Goal: Ask a question: Seek information or help from site administrators or community

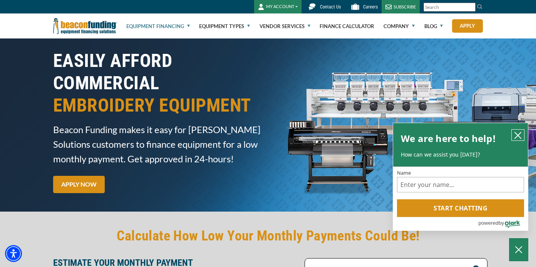
click at [520, 132] on icon "close chatbox" at bounding box center [518, 136] width 8 height 8
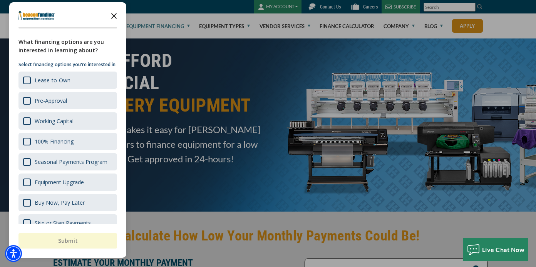
click at [114, 14] on icon "Close the survey" at bounding box center [113, 15] width 15 height 15
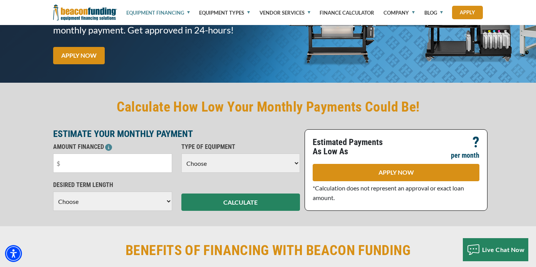
scroll to position [139, 0]
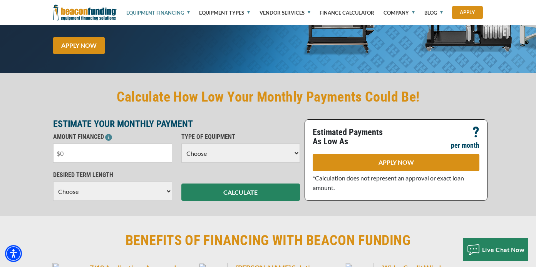
click at [53, 144] on input "text" at bounding box center [112, 153] width 119 height 19
type input "$25,000"
click at [208, 144] on select "Choose Backhoe Boom/Bucket Truck Chipper Commercial Mower Crane DTG/DTF Printin…" at bounding box center [241, 153] width 119 height 19
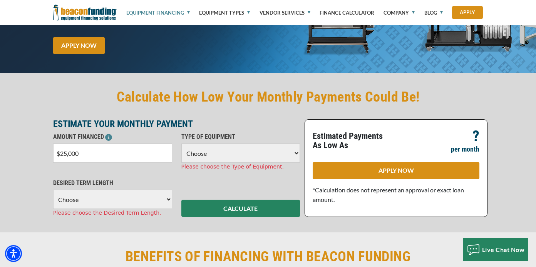
select select "1"
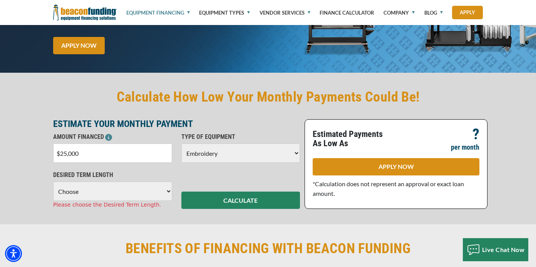
click at [113, 182] on select "Choose 36 Months 48 Months 60 Months" at bounding box center [112, 191] width 119 height 19
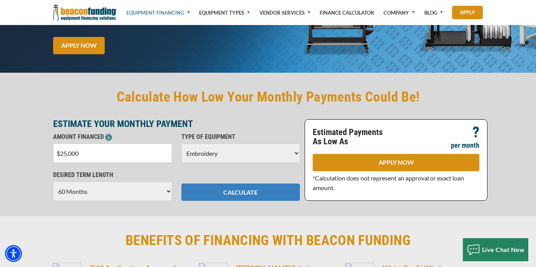
click at [233, 184] on button "CALCULATE" at bounding box center [241, 192] width 119 height 17
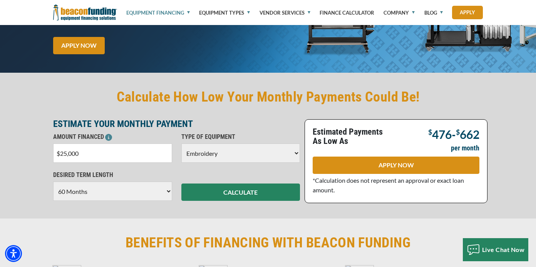
click at [150, 182] on select "Choose 36 Months 48 Months 60 Months" at bounding box center [112, 191] width 119 height 19
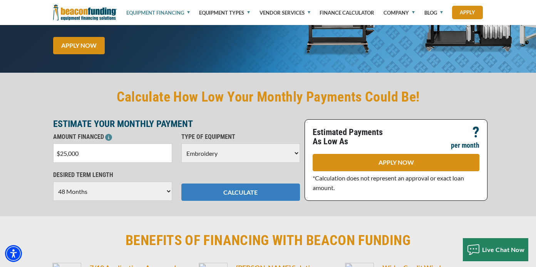
click at [237, 184] on button "CALCULATE" at bounding box center [241, 192] width 119 height 17
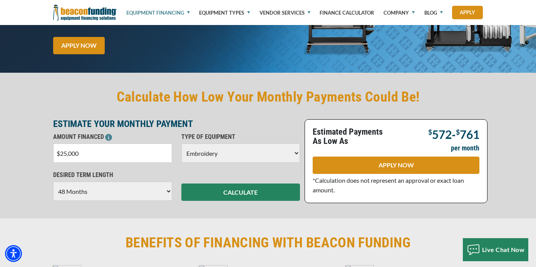
click at [150, 182] on select "Choose 36 Months 48 Months 60 Months" at bounding box center [112, 191] width 119 height 19
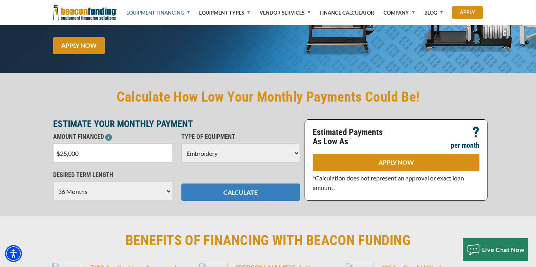
click at [233, 184] on button "CALCULATE" at bounding box center [241, 192] width 119 height 17
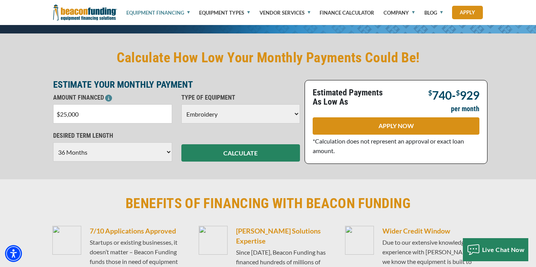
scroll to position [171, 0]
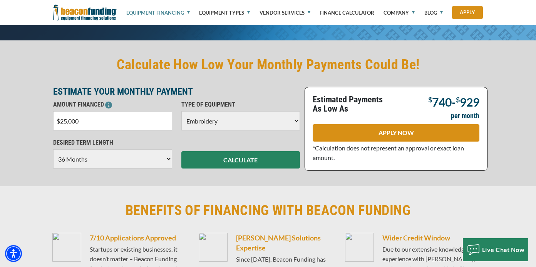
click at [108, 150] on select "Choose 36 Months 48 Months 60 Months" at bounding box center [112, 159] width 119 height 19
select select "60"
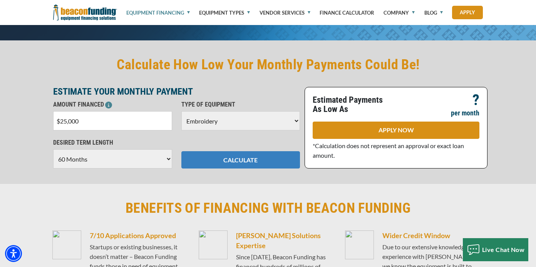
click at [227, 151] on button "CALCULATE" at bounding box center [241, 159] width 119 height 17
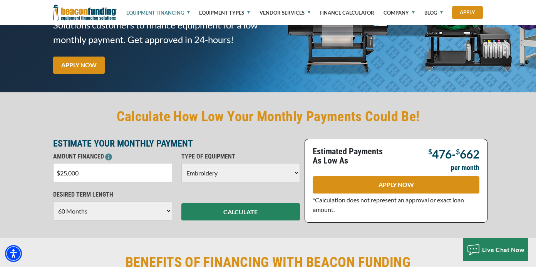
scroll to position [124, 0]
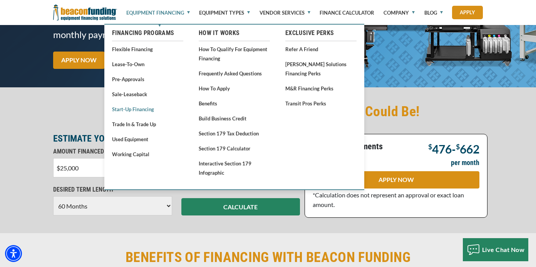
click at [134, 110] on link "Start-Up Financing" at bounding box center [147, 109] width 71 height 10
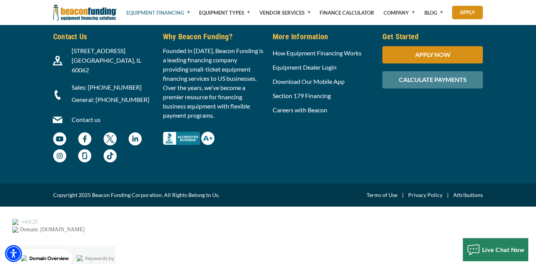
scroll to position [2559, 0]
click at [173, 145] on img "Better Business Bureau Complaint Free A+ Rating - open in a new tab" at bounding box center [189, 138] width 52 height 13
click at [512, 249] on span "Live Chat Now" at bounding box center [503, 250] width 43 height 7
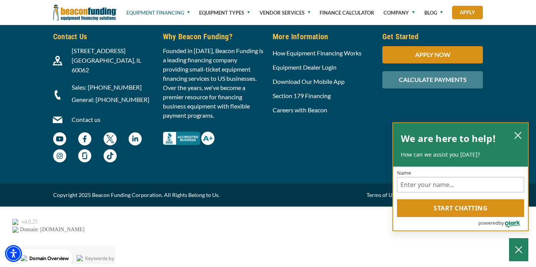
click at [444, 171] on label "Name" at bounding box center [460, 173] width 127 height 5
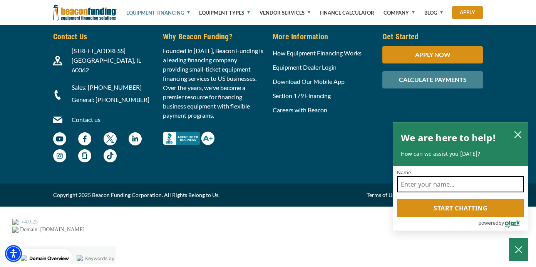
click at [444, 176] on input "Name" at bounding box center [460, 184] width 127 height 16
type input "[PERSON_NAME]"
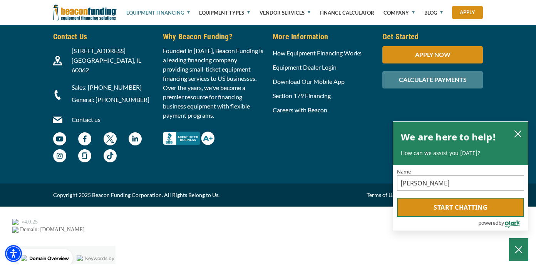
click at [448, 205] on button "Start chatting" at bounding box center [460, 207] width 127 height 19
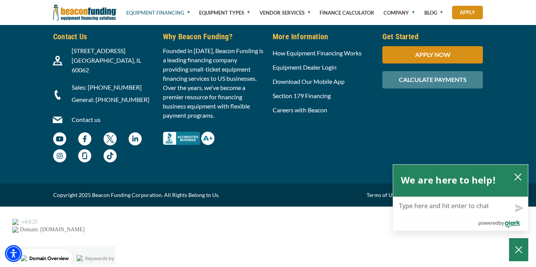
click at [430, 208] on textarea "Live Chat Now" at bounding box center [460, 207] width 135 height 20
type textarea "A"
type textarea "Ar"
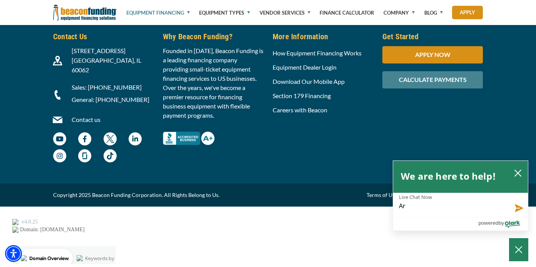
type textarea "Are"
type textarea "Are t"
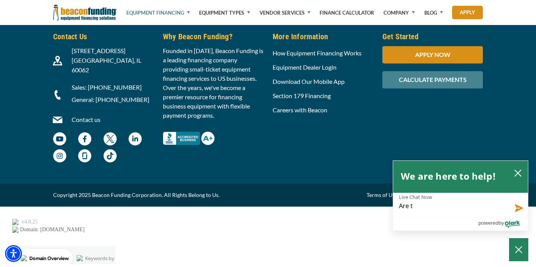
type textarea "Are th"
type textarea "Are the"
type textarea "Are ther"
type textarea "Are there"
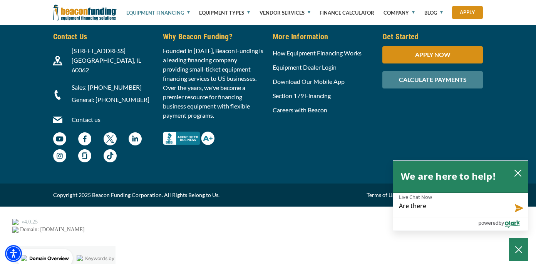
type textarea "Are there"
type textarea "Are there p"
type textarea "Are there pr"
type textarea "Are there pre"
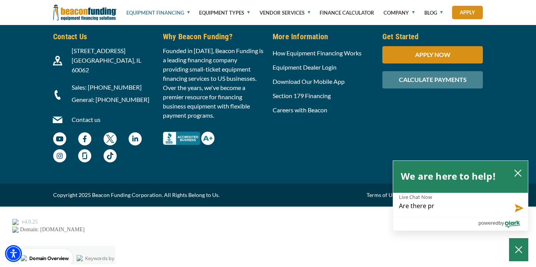
type textarea "Are there pre"
type textarea "Are there prep"
type textarea "Are there prepa"
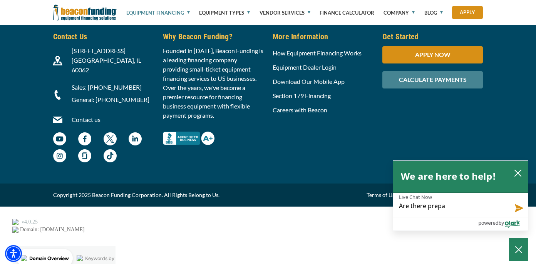
type textarea "Are there prepay"
type textarea "Are there prepaym"
type textarea "Are there prepayme"
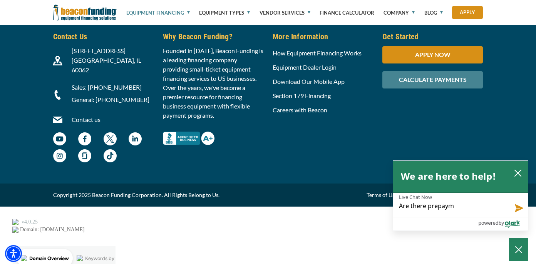
type textarea "Are there prepayme"
type textarea "Are there prepaymen"
type textarea "Are there prepayment"
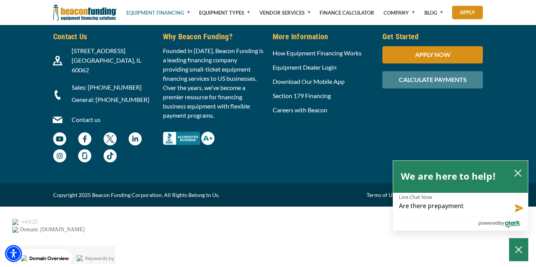
type textarea "Are there prepayment"
type textarea "Are there prepayment p"
type textarea "Are there prepayment pe"
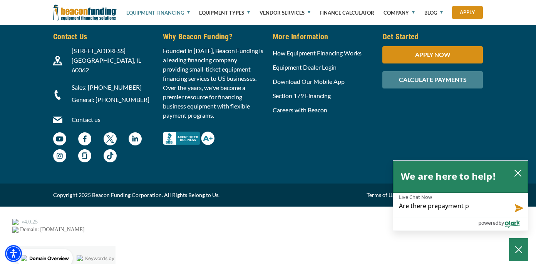
type textarea "Are there prepayment pe"
type textarea "Are there prepayment pen"
type textarea "Are there prepayment [PERSON_NAME]"
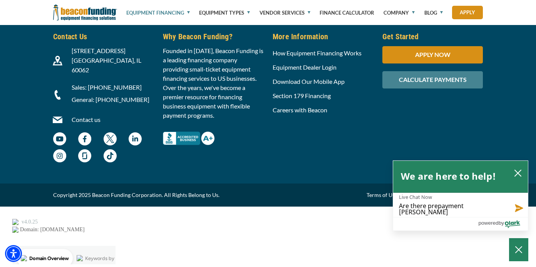
type textarea "Are there prepayment penal"
type textarea "Are there prepayment penali"
type textarea "Are there prepayment penalit"
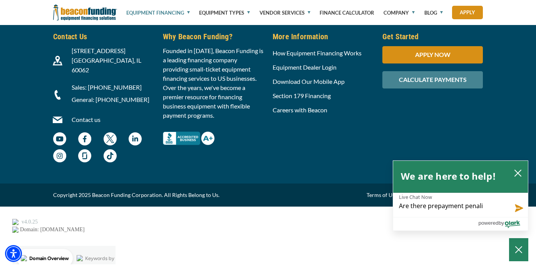
type textarea "Are there prepayment penalit"
type textarea "Are there prepayment penaliti"
type textarea "Are there prepayment penalitie"
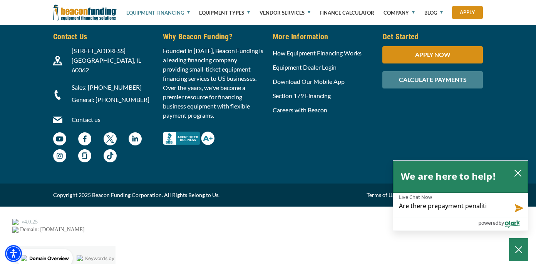
type textarea "Are there prepayment penalitie"
type textarea "Are there prepayment penalities"
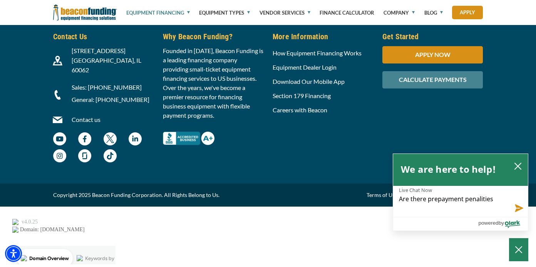
type textarea "Are there prepayment penalitie"
type textarea "Are there prepayment penaliti"
type textarea "Are there prepayment penalit"
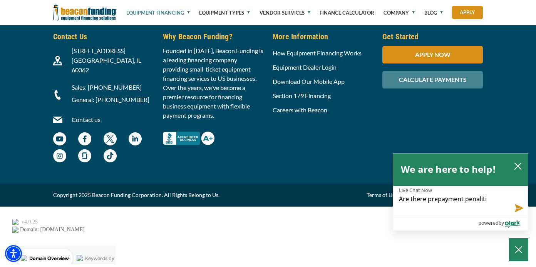
type textarea "Are there prepayment penalit"
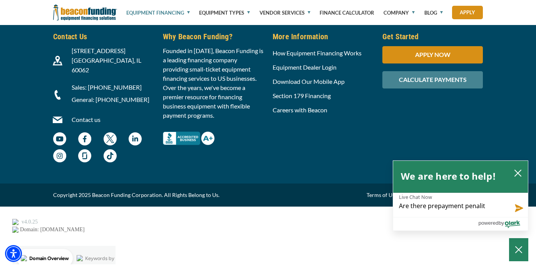
type textarea "Are there prepayment penali"
type textarea "Are there prepayment penal"
type textarea "Are there prepayment penalt"
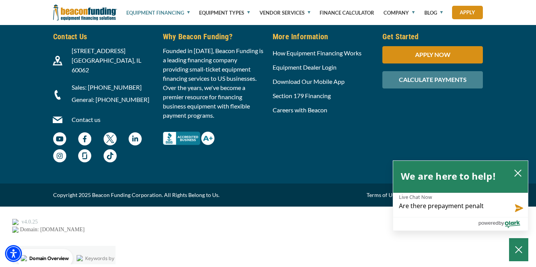
type textarea "Are there prepayment penalti"
type textarea "Are there prepayment penaltie"
type textarea "Are there prepayment penalties"
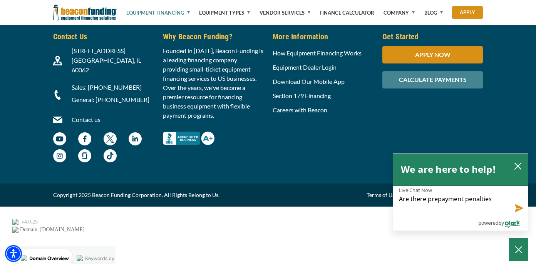
type textarea "Are there prepayment penalties"
type textarea "Are there prepayment penalties w"
type textarea "Are there prepayment penalties wi"
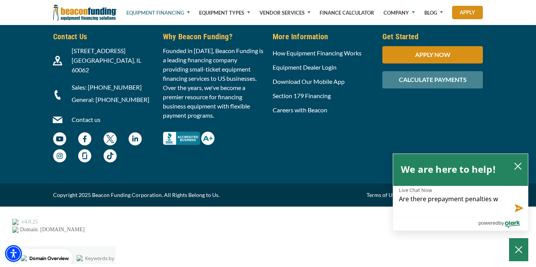
type textarea "Are there prepayment penalties wi"
type textarea "Are there prepayment penalties wit"
type textarea "Are there prepayment penalties with"
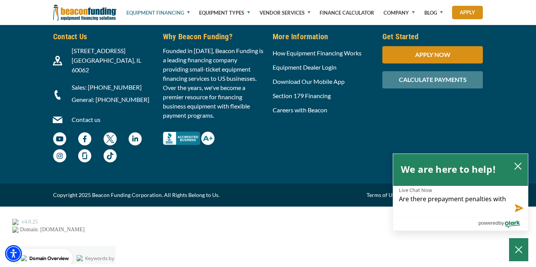
type textarea "Are there prepayment penalties with"
type textarea "Are there prepayment penalties with t"
type textarea "Are there prepayment penalties with th"
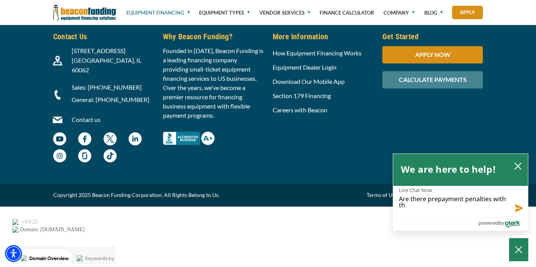
type textarea "Are there prepayment penalties with the"
type textarea "Are there prepayment penalties with the r"
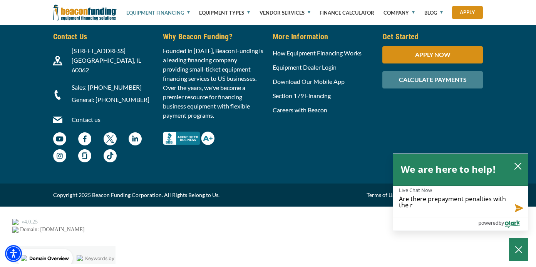
type textarea "Are there prepayment penalties with the re"
type textarea "Are there prepayment penalties with the rep"
type textarea "Are there prepayment penalties with the repa"
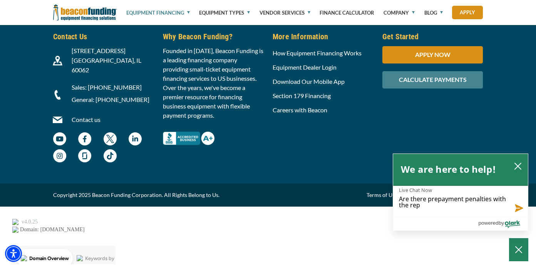
type textarea "Are there prepayment penalties with the repa"
type textarea "Are there prepayment penalties with the repay"
type textarea "Are there prepayment penalties with the repa"
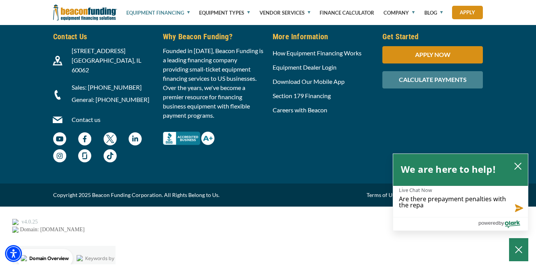
type textarea "Are there prepayment penalties with the rep"
type textarea "Are there prepayment penalties with the re"
type textarea "Are there prepayment penalties with the r"
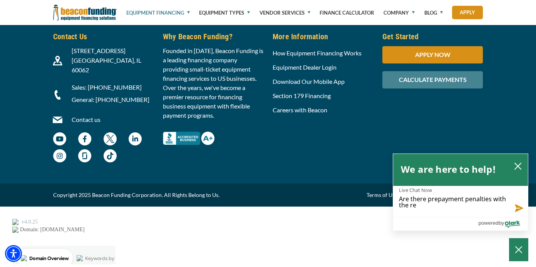
type textarea "Are there prepayment penalties with the r"
type textarea "Are there prepayment penalties with the"
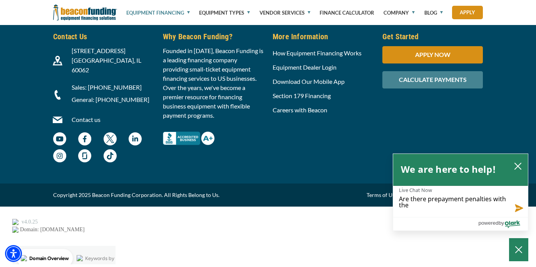
type textarea "Are there prepayment penalties with th"
type textarea "Are there prepayment penalties with t"
type textarea "Are there prepayment penalties with"
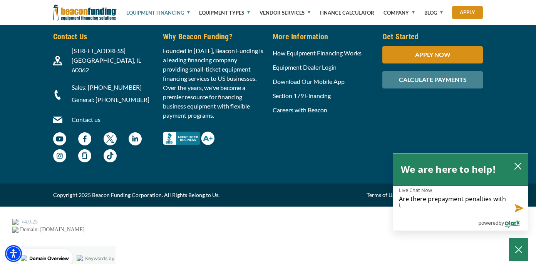
type textarea "Are there prepayment penalties with"
type textarea "Are there prepayment penalties wit"
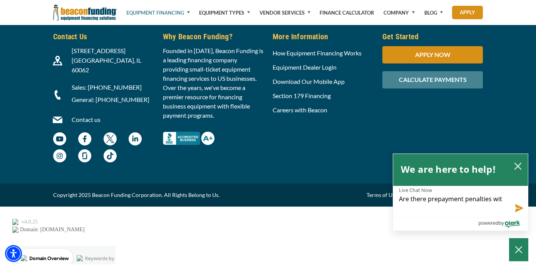
type textarea "Are there prepayment penalties wi"
type textarea "Are there prepayment penalties w"
type textarea "Are there prepayment penalties"
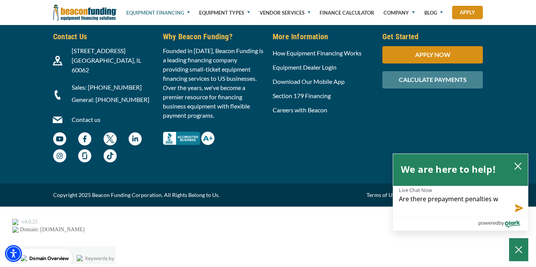
type textarea "Are there prepayment penalties"
type textarea "Are there prepayment penaltie"
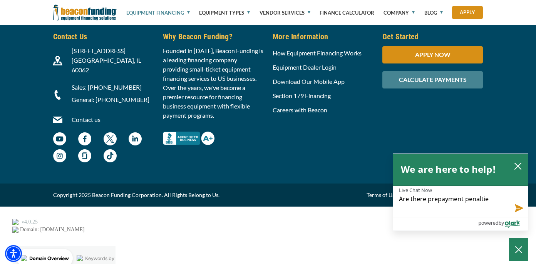
type textarea "Are there prepayment penalti"
type textarea "Are there prepayment penalt"
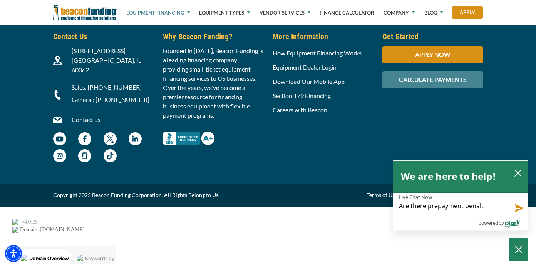
type textarea "Are there prepayment penal"
type textarea "Are there prepayment [PERSON_NAME]"
type textarea "Are there prepayment pen"
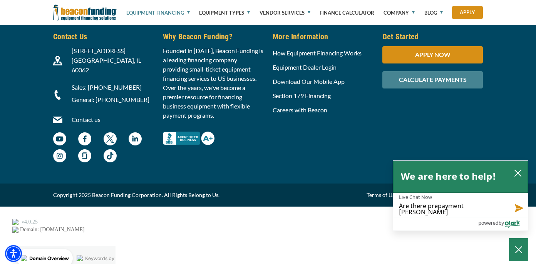
type textarea "Are there prepayment pen"
type textarea "Are there prepayment pe"
type textarea "Are there prepayment p"
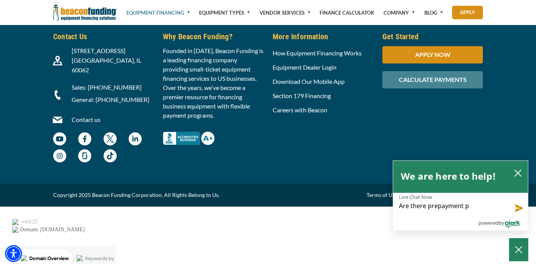
type textarea "Are there prepayment"
type textarea "Are there prepaymen"
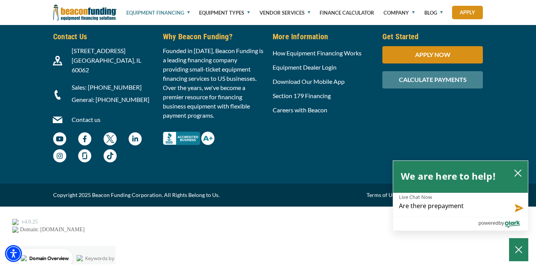
type textarea "Are there prepaymen"
type textarea "Are there prepayme"
type textarea "Are there prepaym"
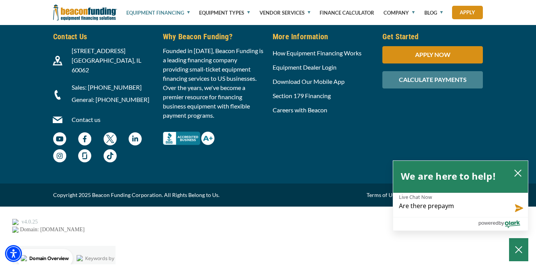
type textarea "Are there prepay"
type textarea "Are there prepa"
type textarea "Are there prep"
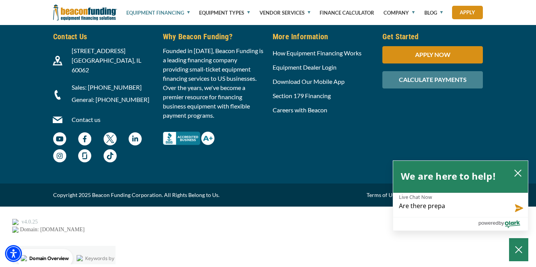
type textarea "Are there prep"
type textarea "Are there pre"
type textarea "Are there pr"
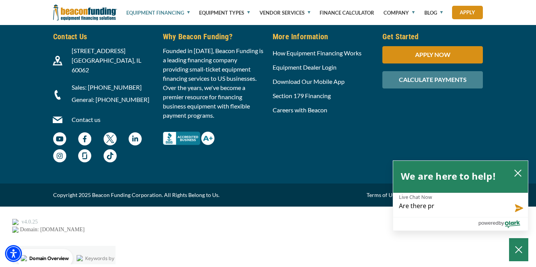
type textarea "Are there p"
type textarea "Are there"
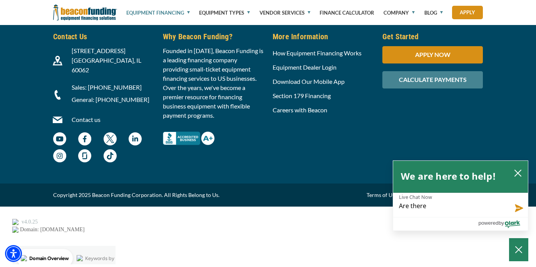
type textarea "Are there"
type textarea "Are ther"
type textarea "Are the"
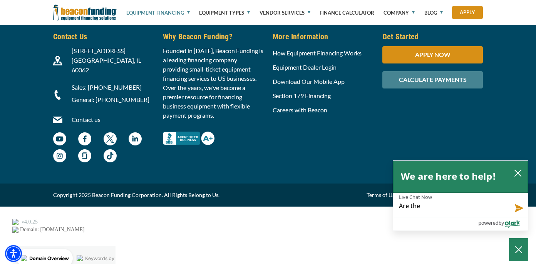
type textarea "Are th"
type textarea "Are t"
type textarea "Are"
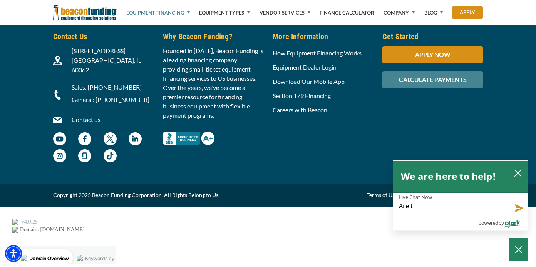
type textarea "Are"
type textarea "Ar"
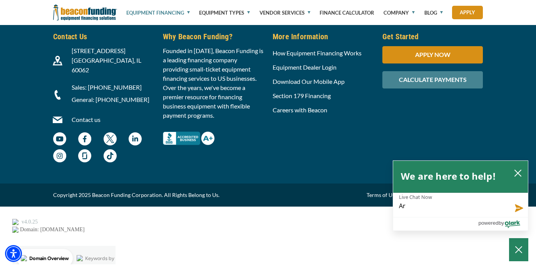
type textarea "A"
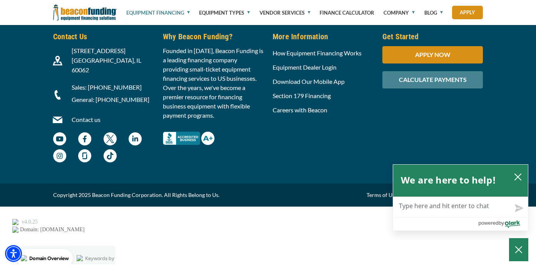
type textarea "W"
type textarea "Wh"
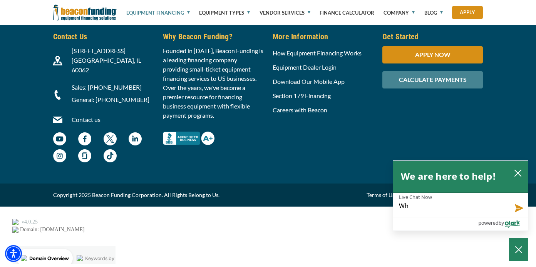
type textarea "Wha"
type textarea "What"
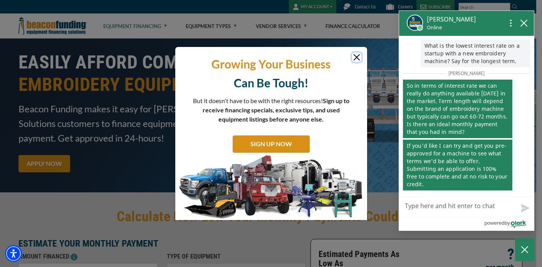
click at [457, 206] on textarea "Live Chat Now" at bounding box center [466, 207] width 135 height 20
click at [433, 206] on textarea "Live Chat Now" at bounding box center [466, 207] width 135 height 20
click at [358, 64] on p "Growing Your Business" at bounding box center [271, 64] width 180 height 15
click at [353, 57] on button "Close" at bounding box center [356, 57] width 9 height 9
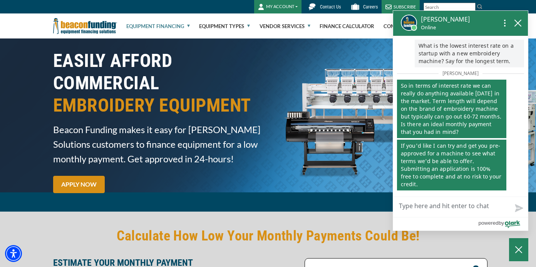
click at [407, 206] on textarea "Live Chat Now" at bounding box center [460, 207] width 135 height 20
type textarea "I"
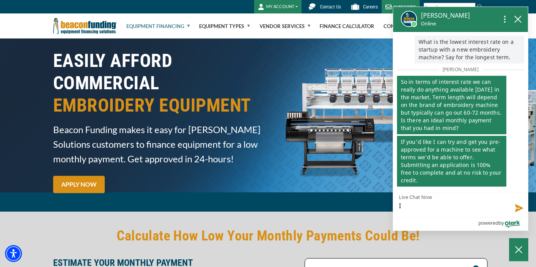
type textarea "It"
type textarea "It w"
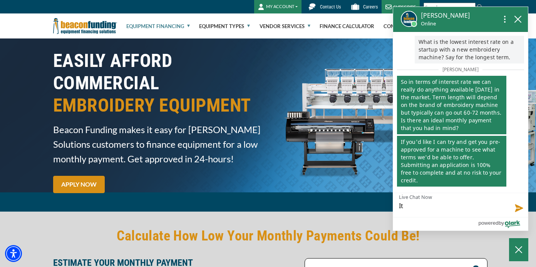
type textarea "It w"
type textarea "It wo"
type textarea "It wou"
type textarea "It woul"
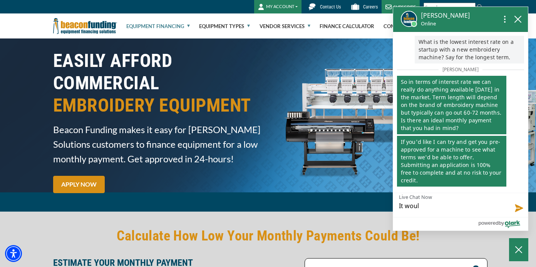
type textarea "It would"
type textarea "It would b"
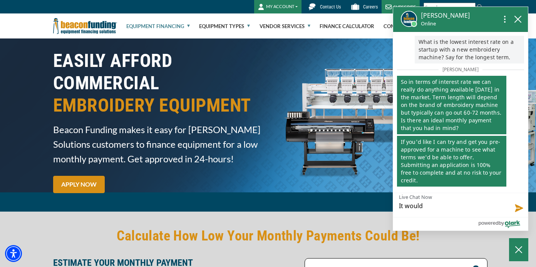
type textarea "It would b"
type textarea "It would be"
type textarea "It would be a"
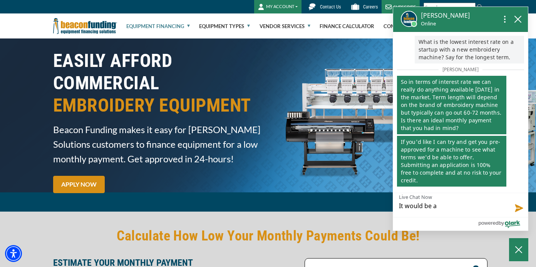
type textarea "It would be a"
type textarea "It would be a f"
type textarea "It would be a fr"
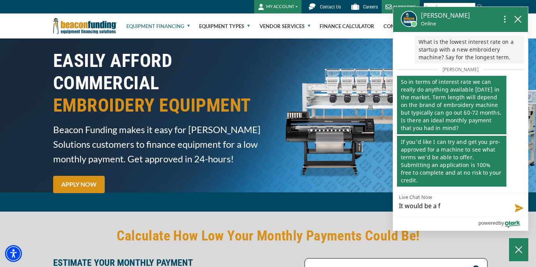
type textarea "It would be a fr"
type textarea "It would be a fre"
type textarea "It would be a free"
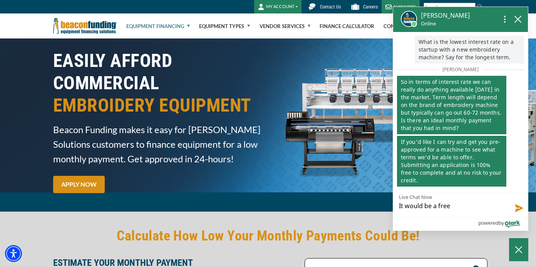
type textarea "It would be a free"
type textarea "It would be a free T"
type textarea "It would be a free Ta"
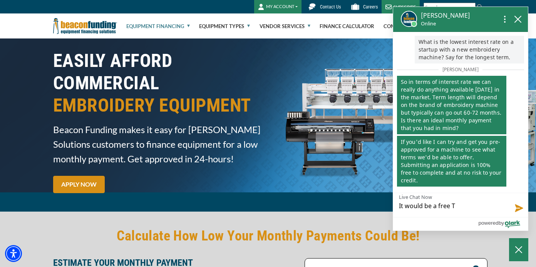
type textarea "It would be a free Ta"
type textarea "It would be a free Taj"
type textarea "It would be a free Taji"
type textarea "It would be a free Tajim"
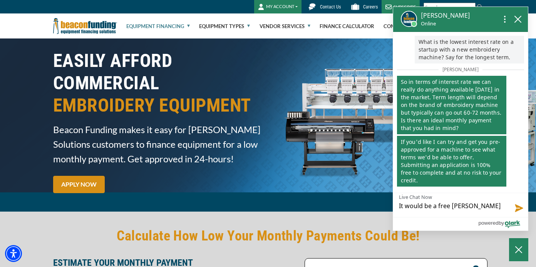
type textarea "It would be a free Tajima"
type textarea "It would be a free Tajima T"
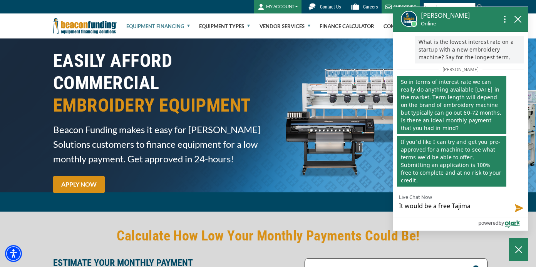
type textarea "It would be a free Tajima T"
type textarea "It would be a free Tajima TM"
type textarea "It would be a free Tajima TMB"
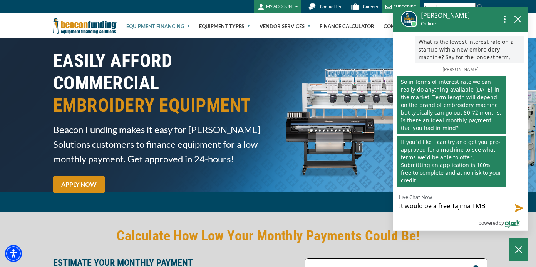
type textarea "It would be a free Tajima TMBP"
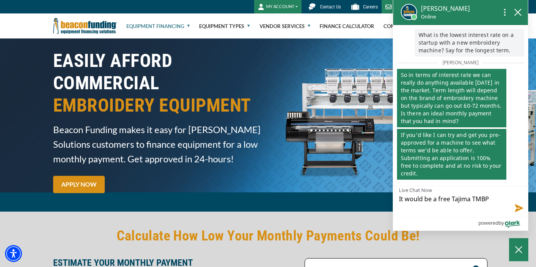
type textarea "It would be a free Tajima TMBP2"
type textarea "It would be a free Tajima TMBP2 o"
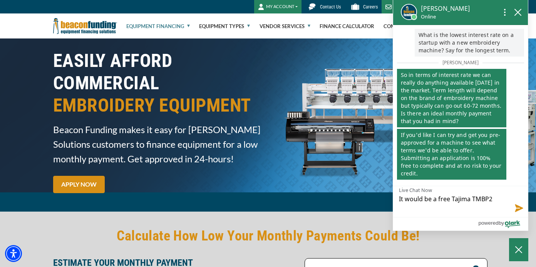
type textarea "It would be a free Tajima TMBP2 o"
type textarea "It would be a free Tajima TMBP2 or"
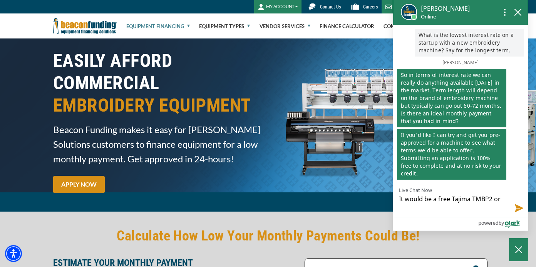
type textarea "It would be a free Tajima TMBP2 or T"
type textarea "It would be a free Tajima TMBP2 or TM"
type textarea "It would be a free Tajima TMBP2 or TMB"
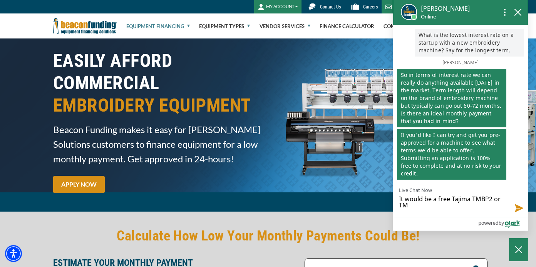
type textarea "It would be a free Tajima TMBP2 or TMB"
type textarea "It would be a free Tajima TMBP2 or TMBR"
type textarea "It would be a free Tajima TMBP2 or TMBR2"
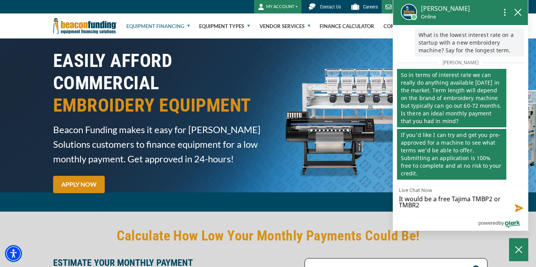
type textarea "It would be a free Tajima TMBP2 or TMBR2."
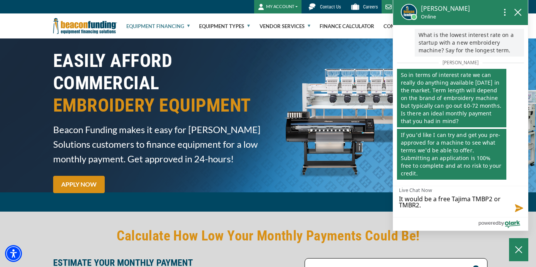
type textarea "It would be a free Tajima TMBP2 or TMBR2."
type textarea "It would be a free Tajima TMBP2 or TMBR2. W"
type textarea "It would be a free Tajima TMBP2 or TMBR2. Wh"
type textarea "It would be a free Tajima TMBP2 or TMBR2. Wha"
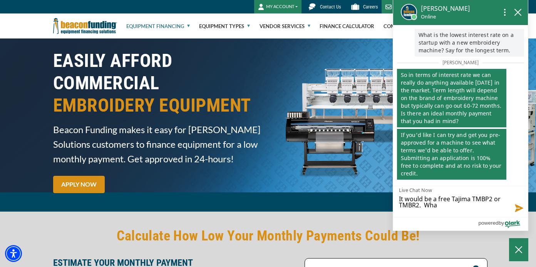
type textarea "It would be a free Tajima TMBP2 or TMBR2. What"
type textarea "It would be a free Tajima TMBP2 or TMBR2. What a"
type textarea "It would be a free Tajima TMBP2 or TMBR2. What ar"
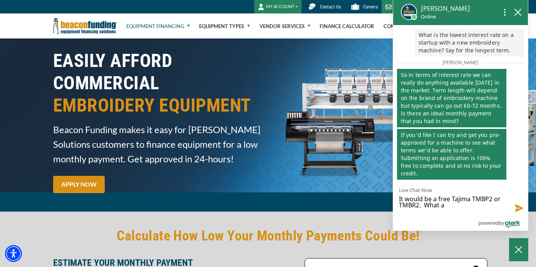
type textarea "It would be a free Tajima TMBP2 or TMBR2. What ar"
type textarea "It would be a free Tajima TMBP2 or TMBR2. What are"
type textarea "It would be a free Tajima TMBP2 or TMBR2. What are i"
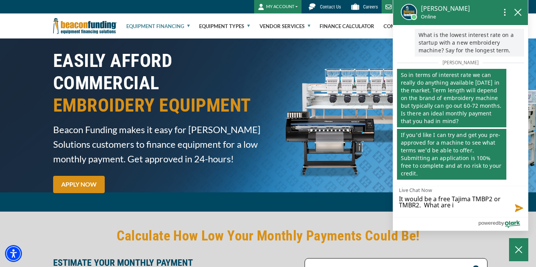
type textarea "It would be a free Tajima TMBP2 or TMBR2. What are in"
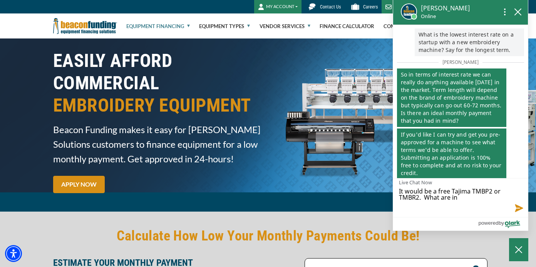
type textarea "It would be a free Tajima TMBP2 or TMBR2. What are int"
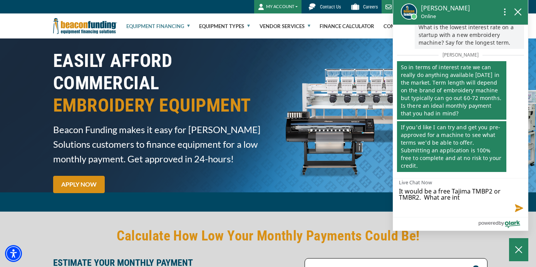
type textarea "It would be a free Tajima TMBP2 or TMBR2. What are inte"
type textarea "It would be a free Tajima TMBP2 or TMBR2. What are inter"
type textarea "It would be a free Tajima TMBP2 or TMBR2. What are intere"
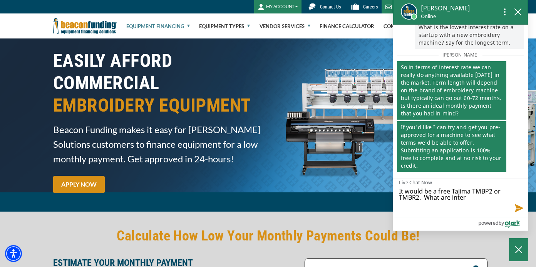
type textarea "It would be a free Tajima TMBP2 or TMBR2. What are intere"
type textarea "It would be a free Tajima TMBP2 or TMBR2. What are interes"
type textarea "It would be a free Tajima TMBP2 or TMBR2. What are interest"
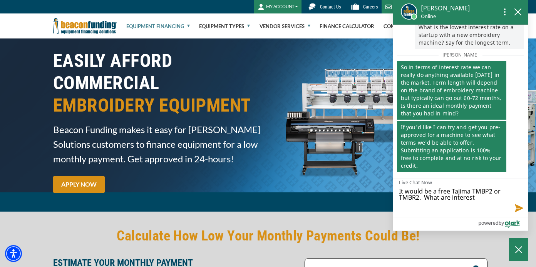
type textarea "It would be a free Tajima TMBP2 or TMBR2. What are interest"
type textarea "It would be a free Tajima TMBP2 or TMBR2. What are interest r"
type textarea "It would be a free Tajima TMBP2 or TMBR2. What are interest ra"
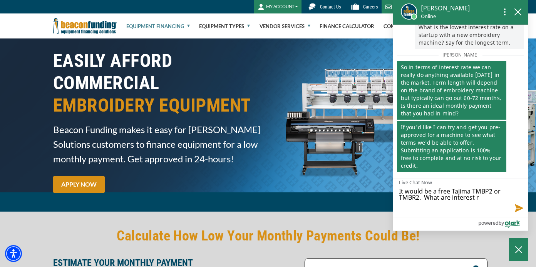
type textarea "It would be a free Tajima TMBP2 or TMBR2. What are interest ra"
type textarea "It would be a free Tajima TMBP2 or TMBR2. What are interest rat"
type textarea "It would be a free Tajima TMBP2 or TMBR2. What are interest rate"
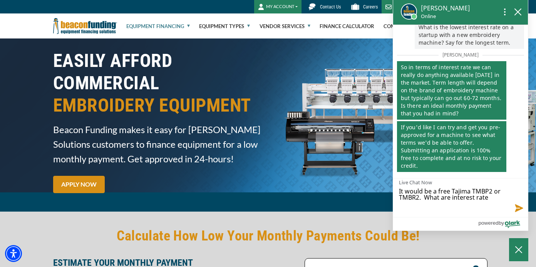
type textarea "It would be a free Tajima TMBP2 or TMBR2. What are interest rates"
type textarea "It would be a free Tajima TMBP2 or TMBR2. What are interest rates r"
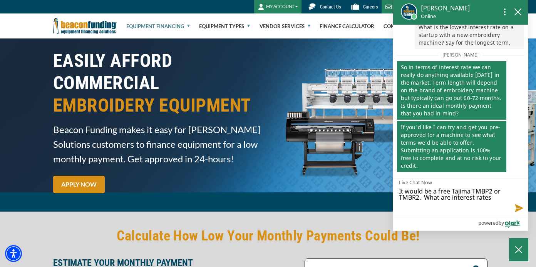
type textarea "It would be a free Tajima TMBP2 or TMBR2. What are interest rates r"
type textarea "It would be a free Tajima TMBP2 or TMBR2. What are interest rates ru"
type textarea "It would be a free Tajima TMBP2 or TMBR2. What are interest rates run"
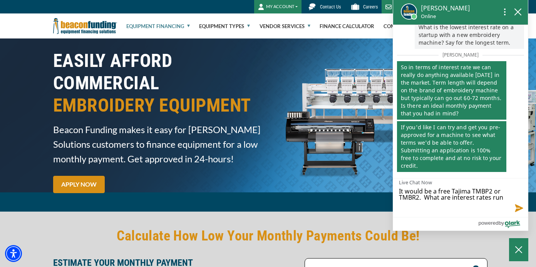
type textarea "It would be a free Tajima TMBP2 or TMBR2. What are interest rates runn"
type textarea "It would be a free Tajima TMBP2 or TMBR2. What are interest rates runni"
type textarea "It would be a free Tajima TMBP2 or TMBR2. What are interest rates runnin"
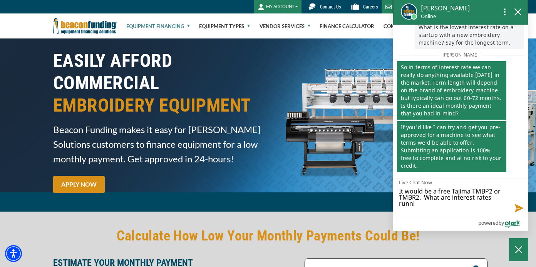
type textarea "It would be a free Tajima TMBP2 or TMBR2. What are interest rates runnin"
type textarea "It would be a free Tajima TMBP2 or TMBR2. What are interest rates running"
type textarea "It would be a free Tajima TMBP2 or TMBR2. What are interest rates runnin"
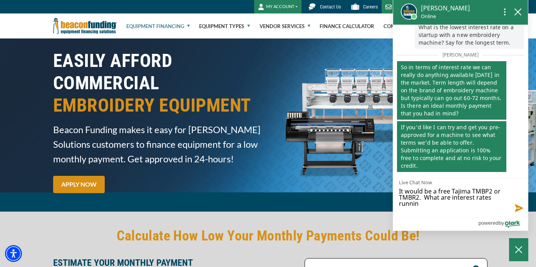
type textarea "It would be a free Tajima TMBP2 or TMBR2. What are interest rates runni"
type textarea "It would be a free Tajima TMBP2 or TMBR2. What are interest rates runn"
type textarea "It would be a free Tajima TMBP2 or TMBR2. What are interest rates run"
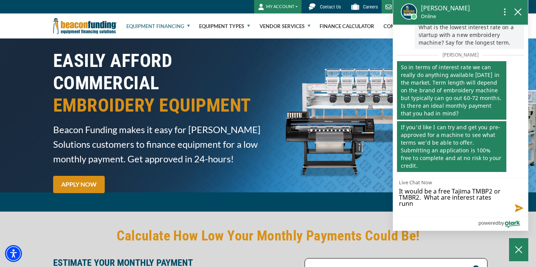
type textarea "It would be a free Tajima TMBP2 or TMBR2. What are interest rates run"
type textarea "It would be a free Tajima TMBP2 or TMBR2. What are interest rates ru"
type textarea "It would be a free Tajima TMBP2 or TMBR2. What are interest rates r"
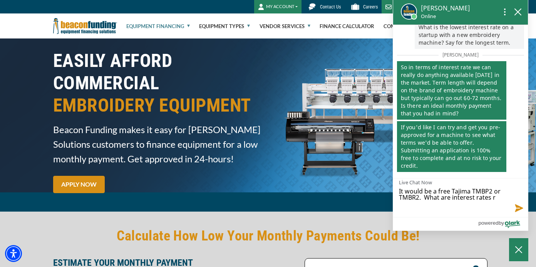
type textarea "It would be a free Tajima TMBP2 or TMBR2. What are interest rates"
type textarea "It would be a free Tajima TMBP2 or TMBR2. What are interest rate"
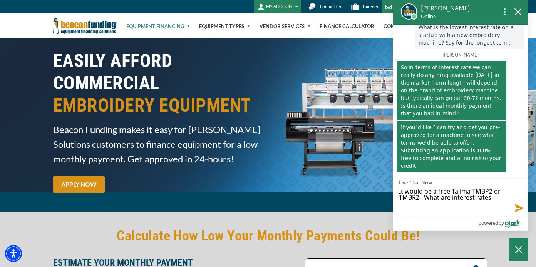
type textarea "It would be a free Tajima TMBP2 or TMBR2. What are interest rate"
type textarea "It would be a free Tajima TMBP2 or TMBR2. What are interest rat"
type textarea "It would be a free Tajima TMBP2 or TMBR2. What are interest ra"
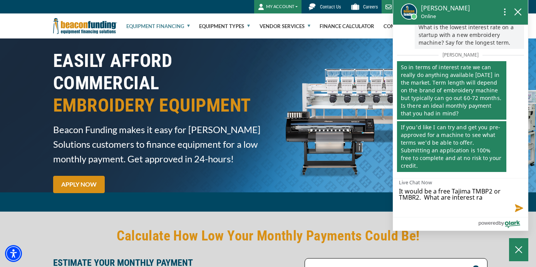
type textarea "It would be a free Tajima TMBP2 or TMBR2. What are interest r"
type textarea "It would be a free Tajima TMBP2 or TMBR2. What are interest"
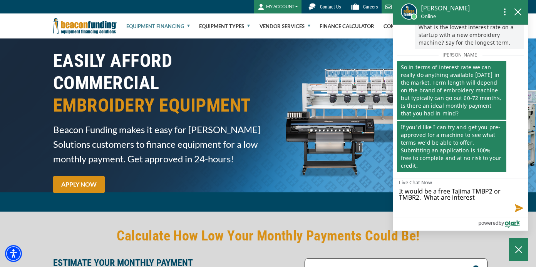
type textarea "It would be a free Tajima TMBP2 or TMBR2. What are interest"
type textarea "It would be a free Tajima TMBP2 or TMBR2. What are interes"
type textarea "It would be a free Tajima TMBP2 or TMBR2. What are intere"
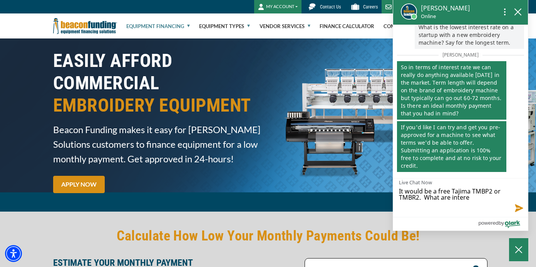
type textarea "It would be a free Tajima TMBP2 or TMBR2. What are inter"
type textarea "It would be a free Tajima TMBP2 or TMBR2. What are inte"
type textarea "It would be a free Tajima TMBP2 or TMBR2. What are int"
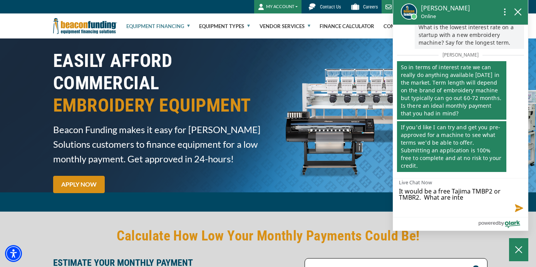
type textarea "It would be a free Tajima TMBP2 or TMBR2. What are int"
type textarea "It would be a free Tajima TMBP2 or TMBR2. What are in"
type textarea "It would be a free Tajima TMBP2 or TMBR2. What are i"
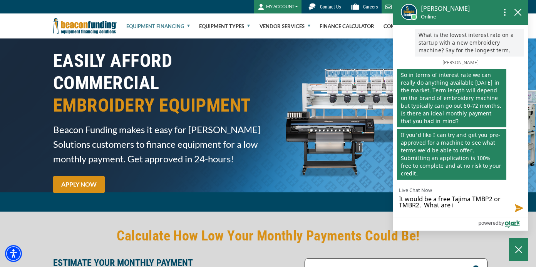
type textarea "It would be a free Tajima TMBP2 or TMBR2. What are"
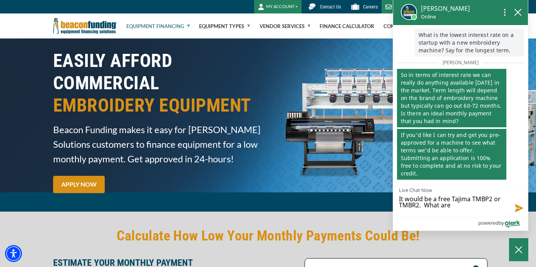
type textarea "It would be a free Tajima TMBP2 or TMBR2. What ar"
type textarea "It would be a free Tajima TMBP2 or TMBR2. What a"
type textarea "It would be a free Tajima TMBP2 or TMBR2. What"
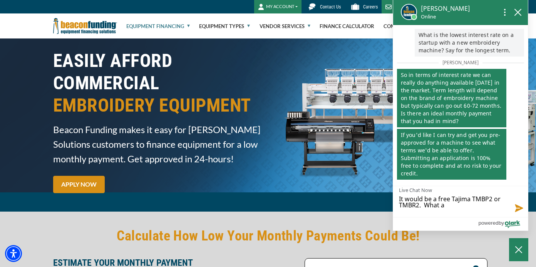
type textarea "It would be a free Tajima TMBP2 or TMBR2. What"
type textarea "It would be a free Tajima TMBP2 or TMBR2. Wha"
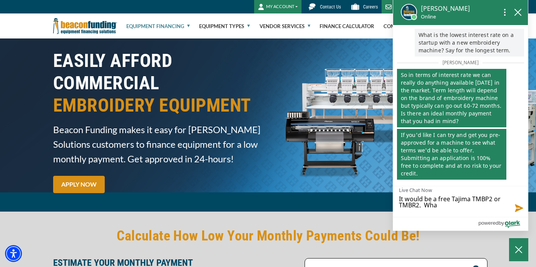
type textarea "It would be a free Tajima TMBP2 or TMBR2. Wh"
type textarea "It would be a free Tajima TMBP2 or TMBR2. W"
type textarea "It would be a free Tajima TMBP2 or TMBR2."
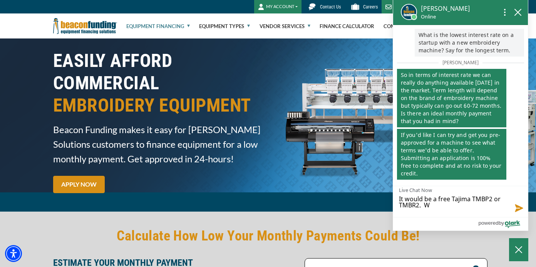
type textarea "It would be a free Tajima TMBP2 or TMBR2."
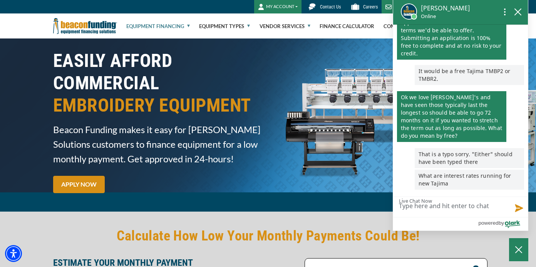
scroll to position [127, 0]
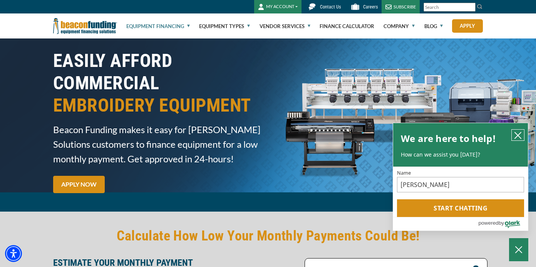
click at [518, 132] on icon "close chatbox" at bounding box center [518, 136] width 8 height 8
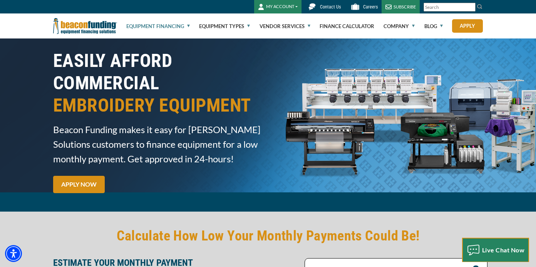
click at [497, 248] on span "Live Chat Now" at bounding box center [503, 250] width 43 height 7
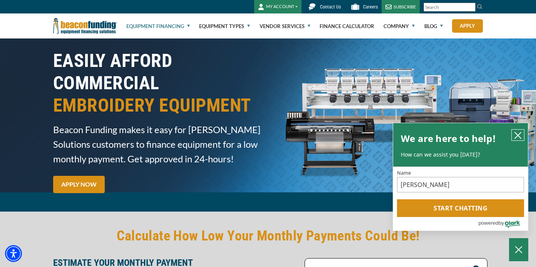
click at [521, 133] on icon "close chatbox" at bounding box center [518, 136] width 6 height 6
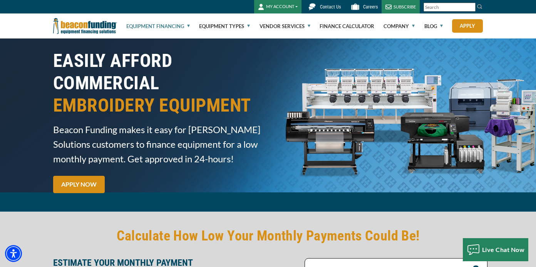
click at [302, 7] on button "MY ACCOUNT" at bounding box center [277, 6] width 47 height 13
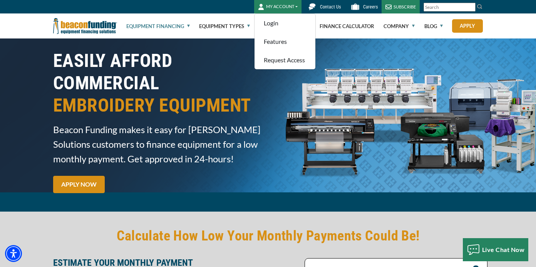
click at [530, 21] on div "Equipment Financing Financing Programs Flexible Financing Lease-To-Own Pre-appr…" at bounding box center [268, 25] width 536 height 25
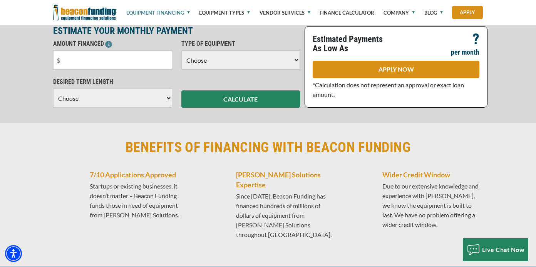
scroll to position [234, 0]
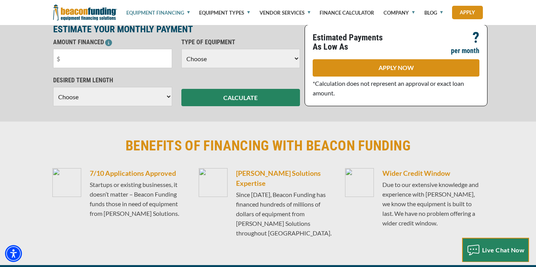
click at [491, 248] on span "Live Chat Now" at bounding box center [503, 250] width 43 height 7
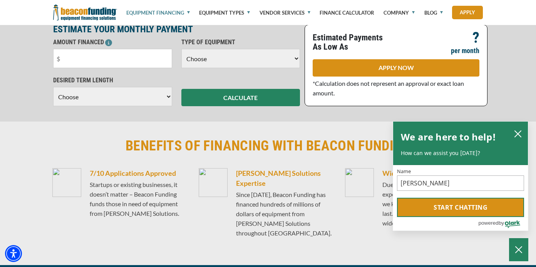
click at [466, 204] on button "Start chatting" at bounding box center [460, 207] width 127 height 19
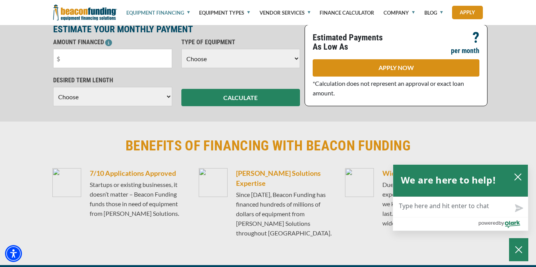
click at [454, 207] on textarea "Live Chat Now" at bounding box center [460, 207] width 135 height 20
type textarea "m"
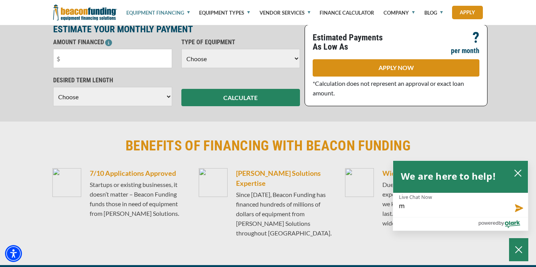
type textarea "my"
type textarea "my s"
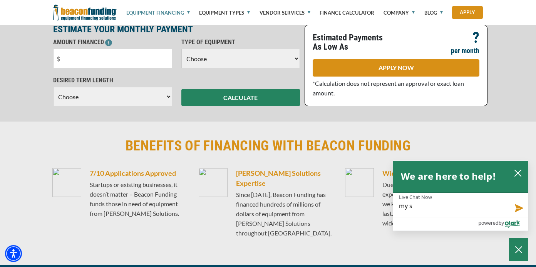
type textarea "my sh"
type textarea "my sha"
type textarea "my shat"
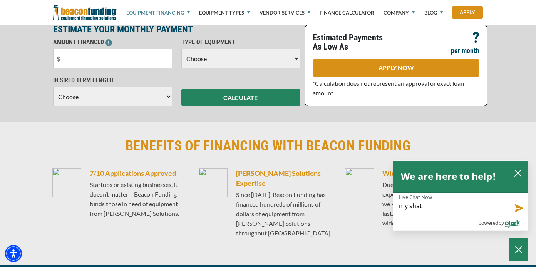
type textarea "my shat"
type textarea "my sha"
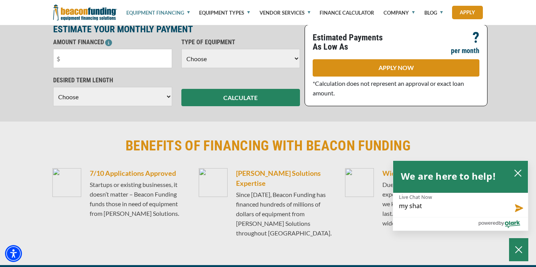
type textarea "my sha"
type textarea "my sh"
type textarea "my s"
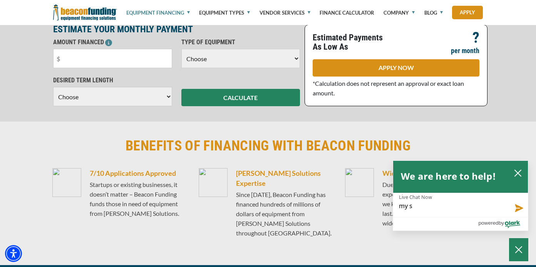
type textarea "my"
type textarea "my c"
type textarea "my ch"
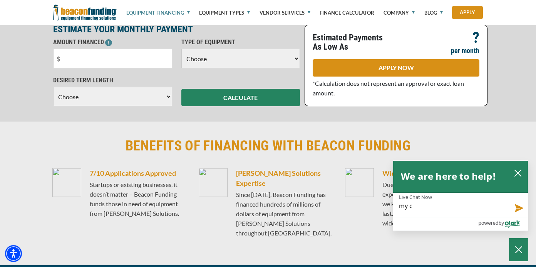
type textarea "my ch"
type textarea "my cha"
type textarea "my chat"
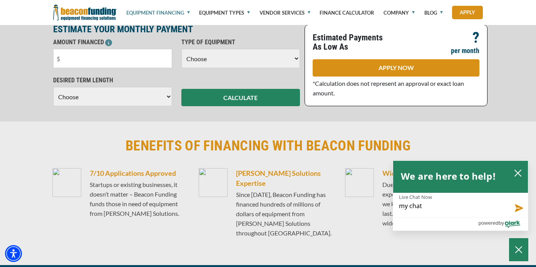
type textarea "my chat"
type textarea "my chat w"
type textarea "my chat wa"
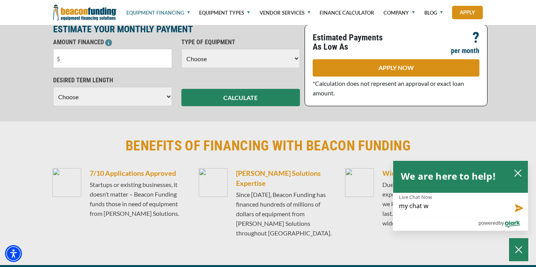
type textarea "my chat wa"
type textarea "my chat was"
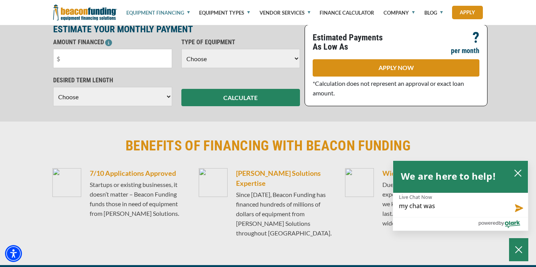
type textarea "my chat was l"
type textarea "my chat was lo"
type textarea "my chat was los"
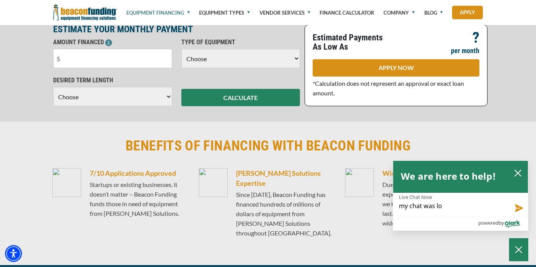
type textarea "my chat was los"
type textarea "my chat was lost"
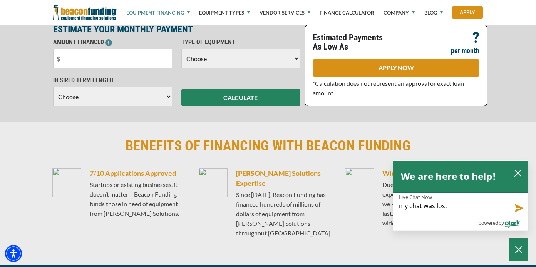
type textarea "my chat was lost p"
type textarea "my chat was lost pr"
type textarea "my chat was lost pre"
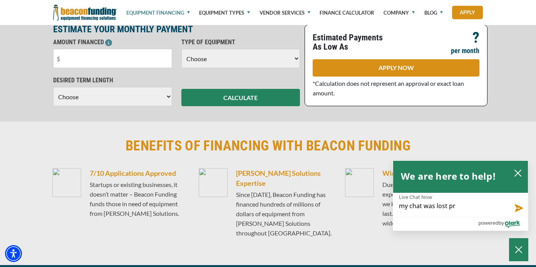
type textarea "my chat was lost pre"
type textarea "my chat was lost prev"
type textarea "my chat was lost previ"
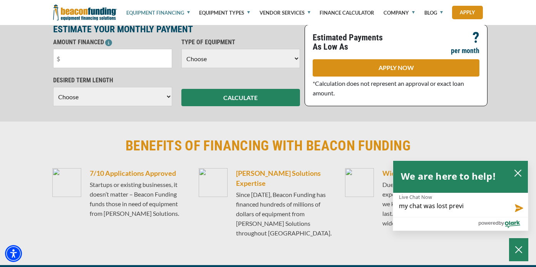
type textarea "my chat was lost prev"
type textarea "my chat was lost pre"
type textarea "my chat was lost pr"
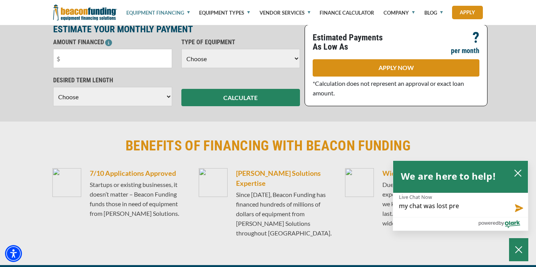
type textarea "my chat was lost pr"
type textarea "my chat was lost p"
type textarea "my chat was lost"
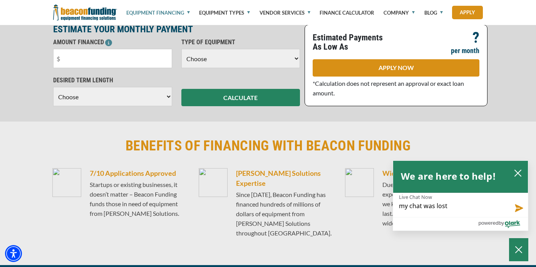
type textarea "my chat was lost"
type textarea "my chat was los"
type textarea "my chat was lo"
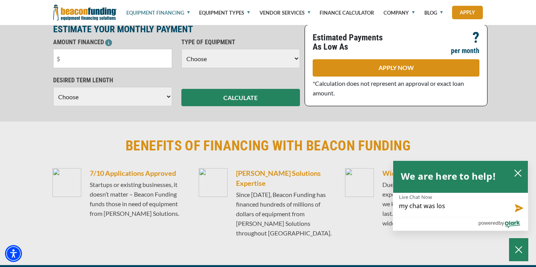
type textarea "my chat was lo"
type textarea "my chat was l"
type textarea "my chat was"
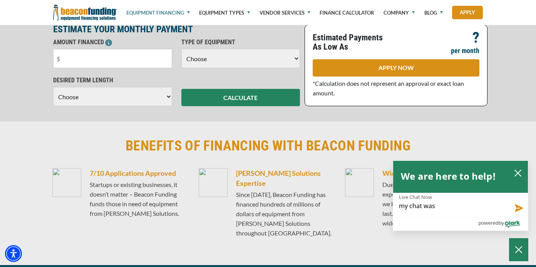
type textarea "my chat was"
type textarea "my chat wa"
type textarea "my chat w"
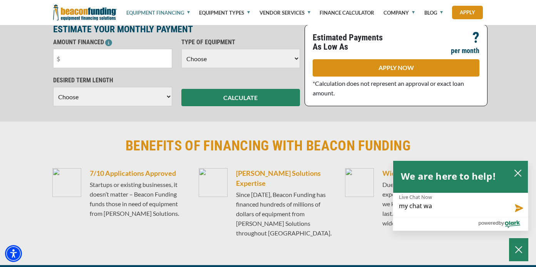
type textarea "my chat w"
type textarea "my chat"
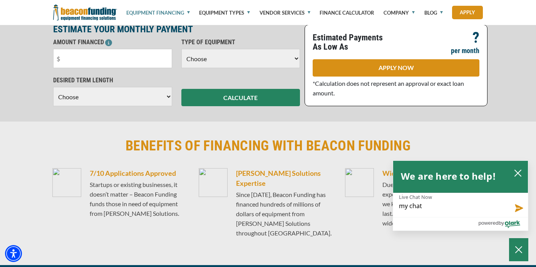
type textarea "my cha"
type textarea "my ch"
type textarea "my c"
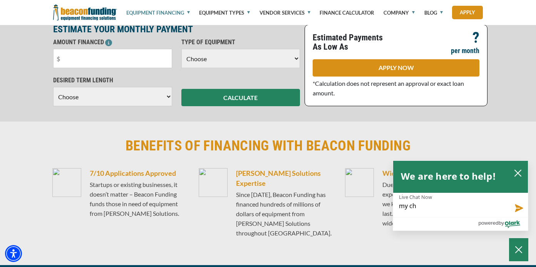
type textarea "my c"
type textarea "my"
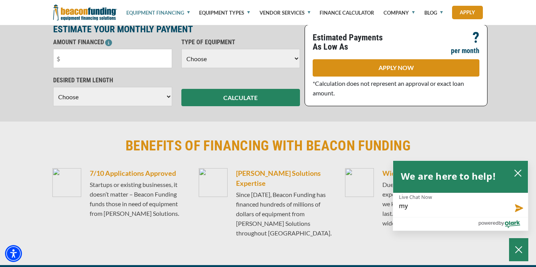
type textarea "m"
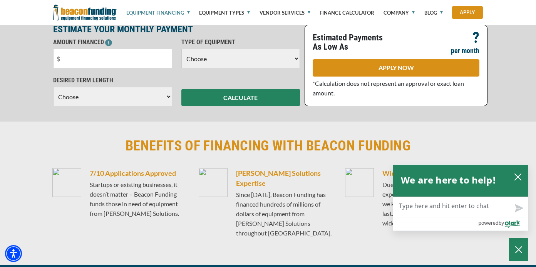
type textarea "w"
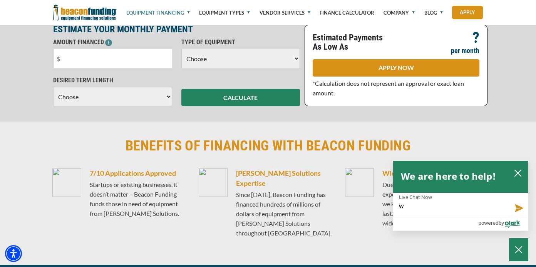
type textarea "wh"
type textarea "why"
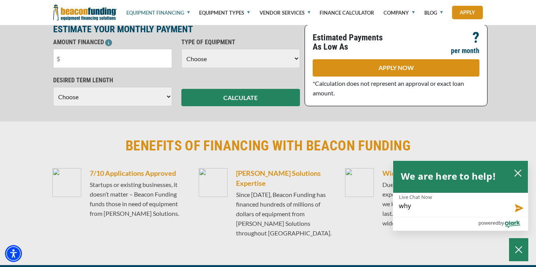
type textarea "why"
type textarea "why d"
type textarea "why di"
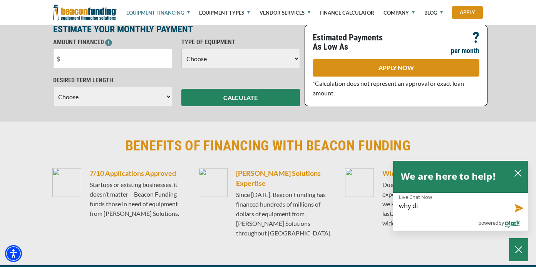
type textarea "why did"
type textarea "why did m"
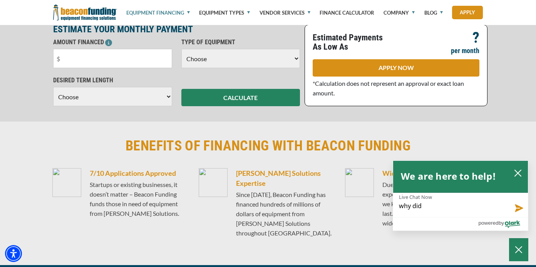
type textarea "why did m"
type textarea "why did my"
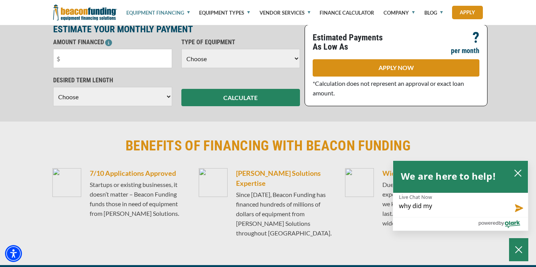
type textarea "why did my w"
type textarea "why did my wi"
type textarea "why did my win"
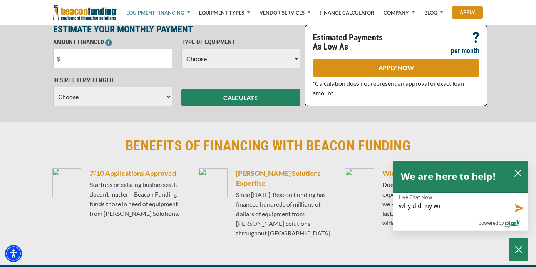
type textarea "why did my win"
type textarea "why did my wind"
type textarea "why did my windo"
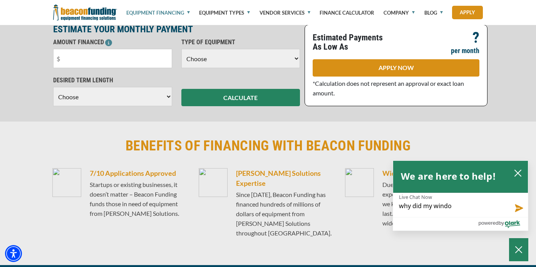
type textarea "why did my window"
type textarea "why did my window c"
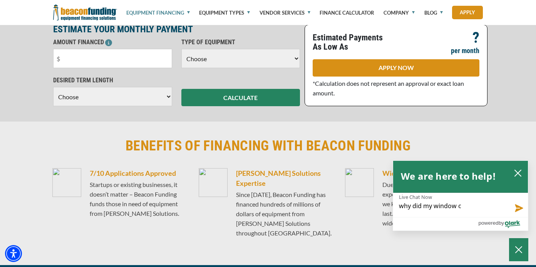
type textarea "why did my window cl"
type textarea "why did my window clo"
type textarea "why did my window clos"
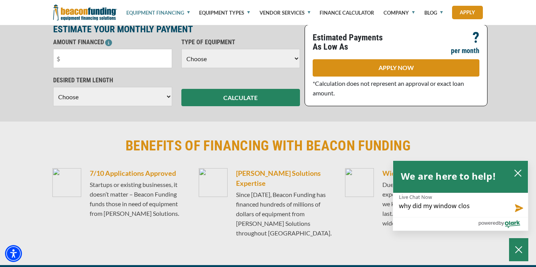
type textarea "why did my window close"
type textarea "why did my window close?"
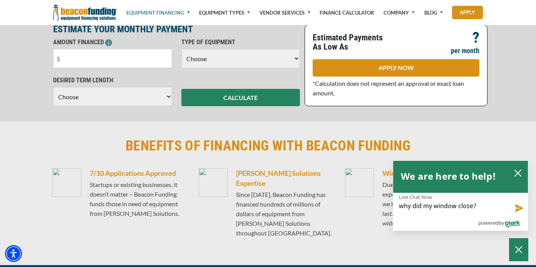
type textarea "why did my window close?"
type textarea "why did my window close? D"
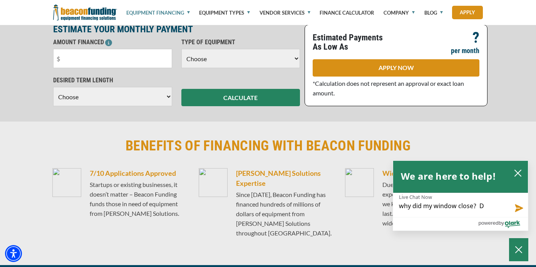
type textarea "why did my window close? Di"
type textarea "why did my window close? Did"
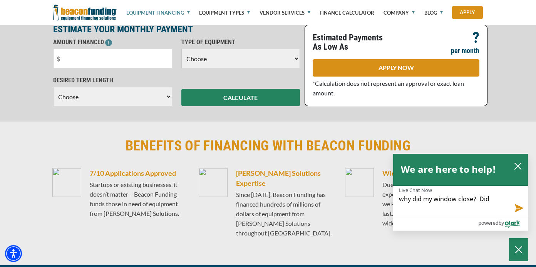
scroll to position [0, 0]
type textarea "why did my window close? Did"
type textarea "why did my window close? Did I"
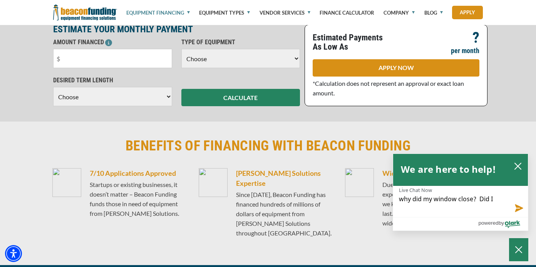
type textarea "why did my window close? Did I"
type textarea "why did my window close? Did I l"
type textarea "why did my window close? Did I lo"
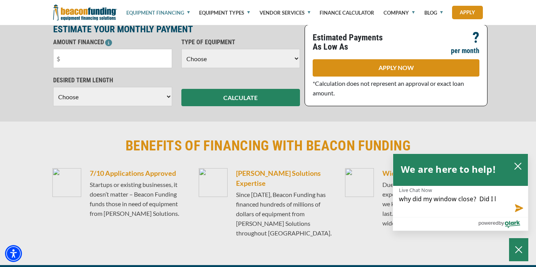
type textarea "why did my window close? Did I lo"
type textarea "why did my window close? Did I loo"
type textarea "why did my window close? Did I loos"
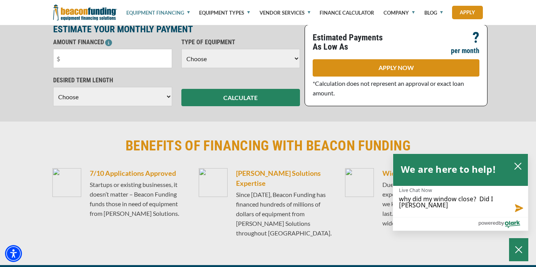
type textarea "why did my window close? Did I loose"
type textarea "why did my window close? Did I loose m"
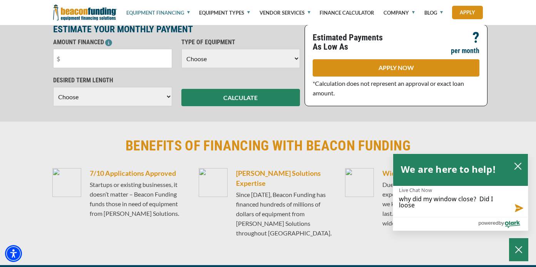
type textarea "why did my window close? Did I loose m"
type textarea "why did my window close? Did I loose my"
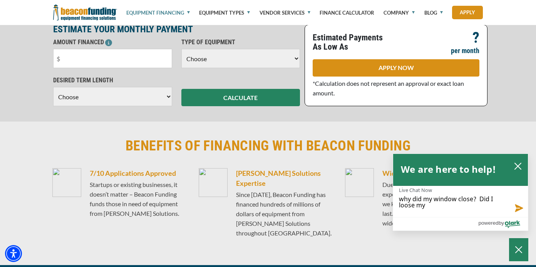
type textarea "why did my window close? Did I loose my p"
type textarea "why did my window close? Did I loose my pr"
type textarea "why did my window close? Did I loose my pre"
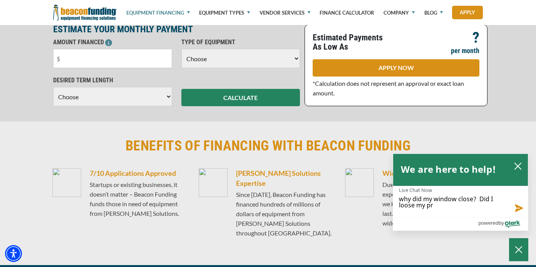
type textarea "why did my window close? Did I loose my pre"
type textarea "why did my window close? Did I loose my prev"
type textarea "why did my window close? Did I loose my previ"
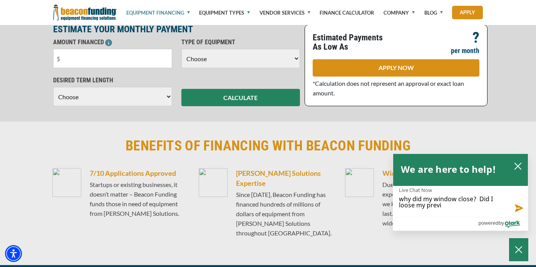
type textarea "why did my window close? Did I loose my previo"
type textarea "why did my window close? Did I loose my previou"
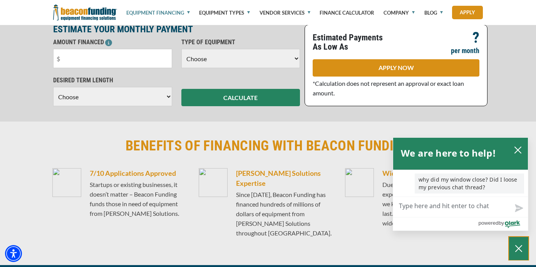
click at [516, 250] on icon "Close Chatbox" at bounding box center [519, 248] width 8 height 19
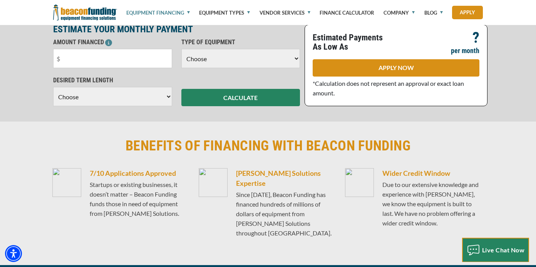
click at [516, 250] on span "Live Chat Now" at bounding box center [503, 250] width 43 height 7
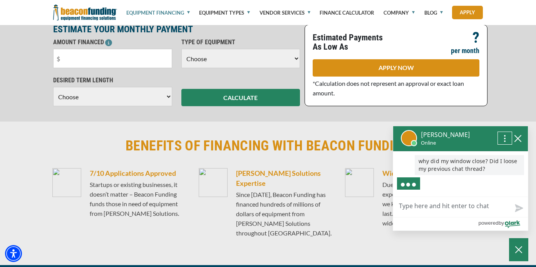
click at [505, 135] on icon "Open chat options menu" at bounding box center [505, 138] width 9 height 9
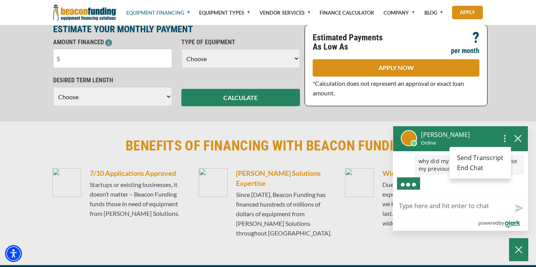
click at [518, 101] on div "Calculate How Low Your Monthly Payments Could Be! ESTIMATE YOUR MONTHLY PAYMENT…" at bounding box center [268, 50] width 536 height 144
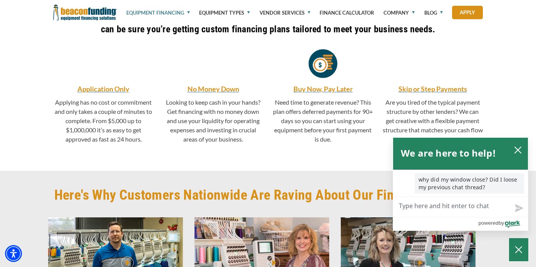
scroll to position [1129, 0]
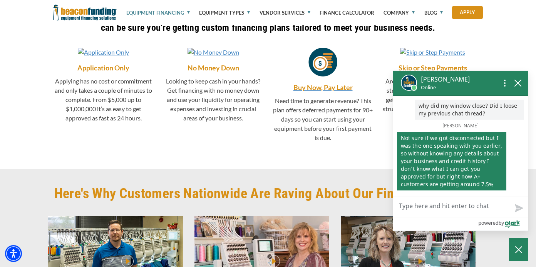
click at [422, 208] on textarea "Live Chat Now" at bounding box center [460, 207] width 135 height 20
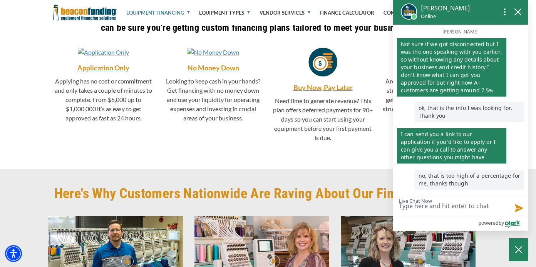
scroll to position [38, 0]
click at [520, 10] on icon "close chatbox" at bounding box center [518, 12] width 8 height 8
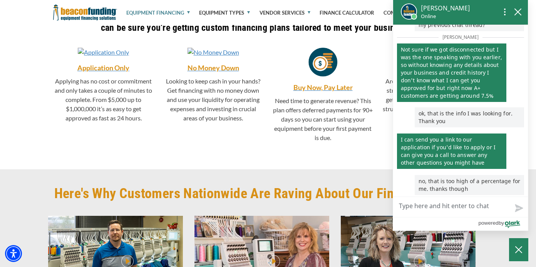
scroll to position [64, 0]
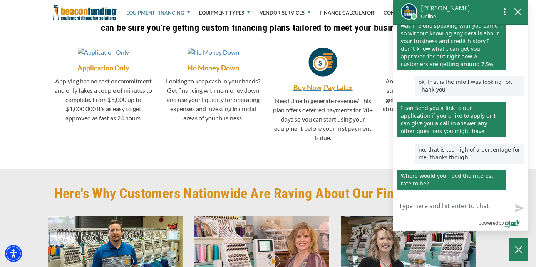
click at [411, 210] on textarea "Live Chat Now" at bounding box center [460, 207] width 135 height 20
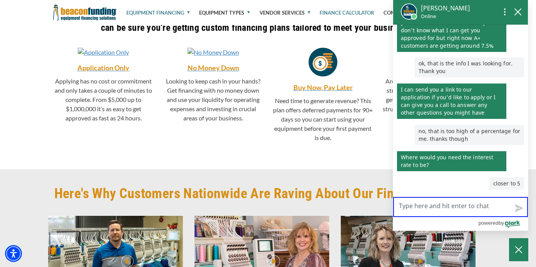
scroll to position [83, 0]
